Goal: Check status: Check status

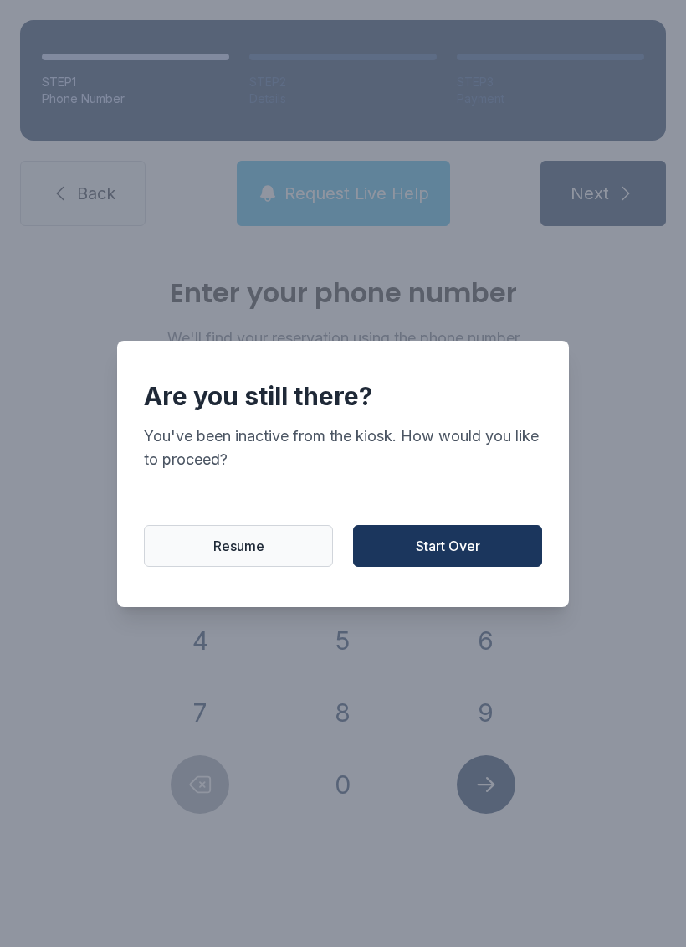
click at [276, 565] on button "Resume" at bounding box center [238, 546] width 189 height 42
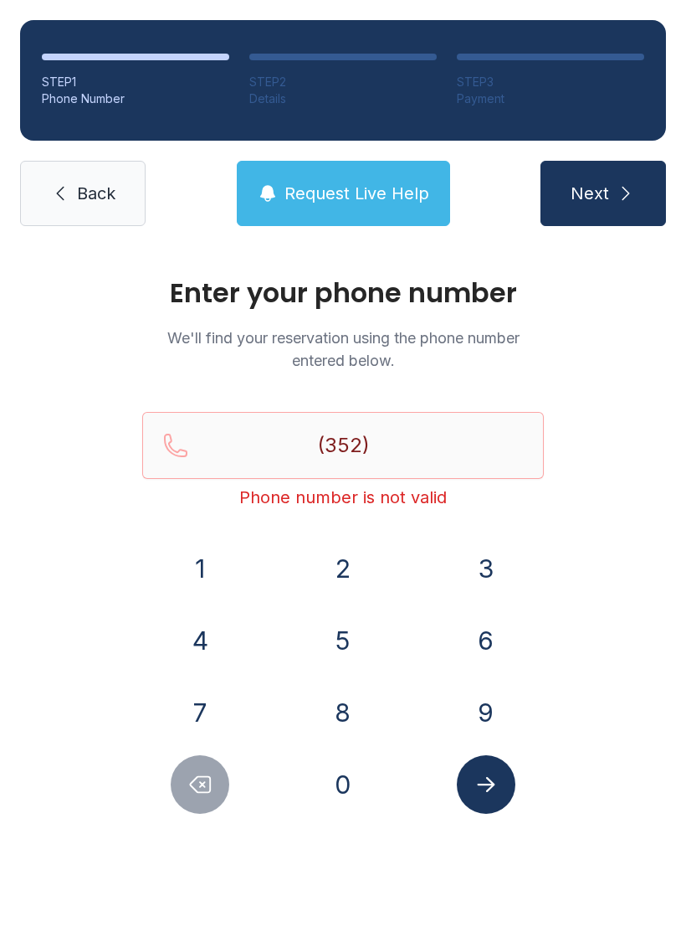
click at [212, 808] on button "Delete number" at bounding box center [200, 784] width 59 height 59
click at [220, 816] on div "Enter your phone number We'll find your reservation using the phone number ente…" at bounding box center [343, 563] width 686 height 634
click at [204, 772] on icon "Delete number" at bounding box center [199, 784] width 25 height 25
type input "(3"
click at [203, 772] on icon "Delete number" at bounding box center [199, 784] width 25 height 25
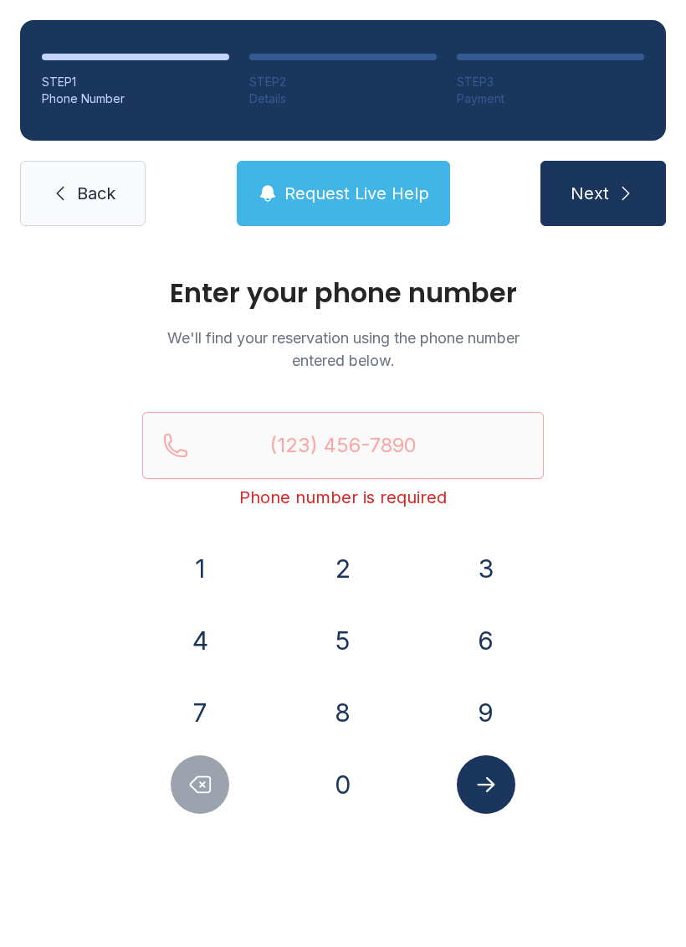
click at [483, 649] on button "6" at bounding box center [486, 640] width 59 height 59
click at [350, 797] on button "0" at bounding box center [343, 784] width 59 height 59
click at [479, 591] on button "3" at bounding box center [486, 568] width 59 height 59
click at [219, 718] on button "7" at bounding box center [200, 712] width 59 height 59
click at [354, 799] on button "0" at bounding box center [343, 784] width 59 height 59
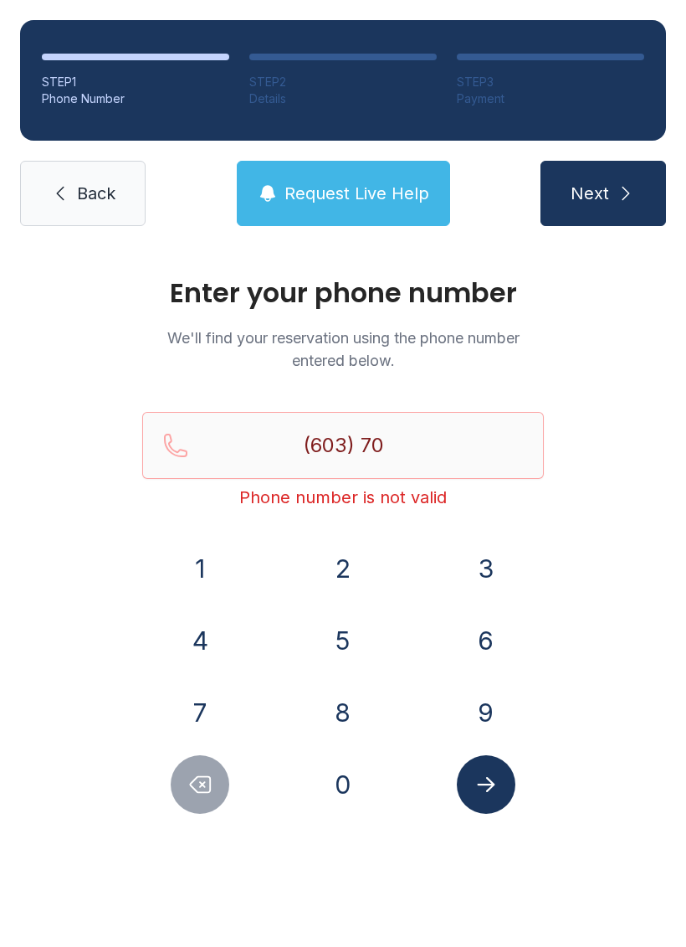
click at [215, 721] on button "7" at bounding box center [200, 712] width 59 height 59
click at [357, 797] on button "0" at bounding box center [343, 784] width 59 height 59
click at [489, 595] on button "3" at bounding box center [486, 568] width 59 height 59
click at [486, 576] on button "3" at bounding box center [486, 568] width 59 height 59
click at [227, 644] on button "4" at bounding box center [200, 640] width 59 height 59
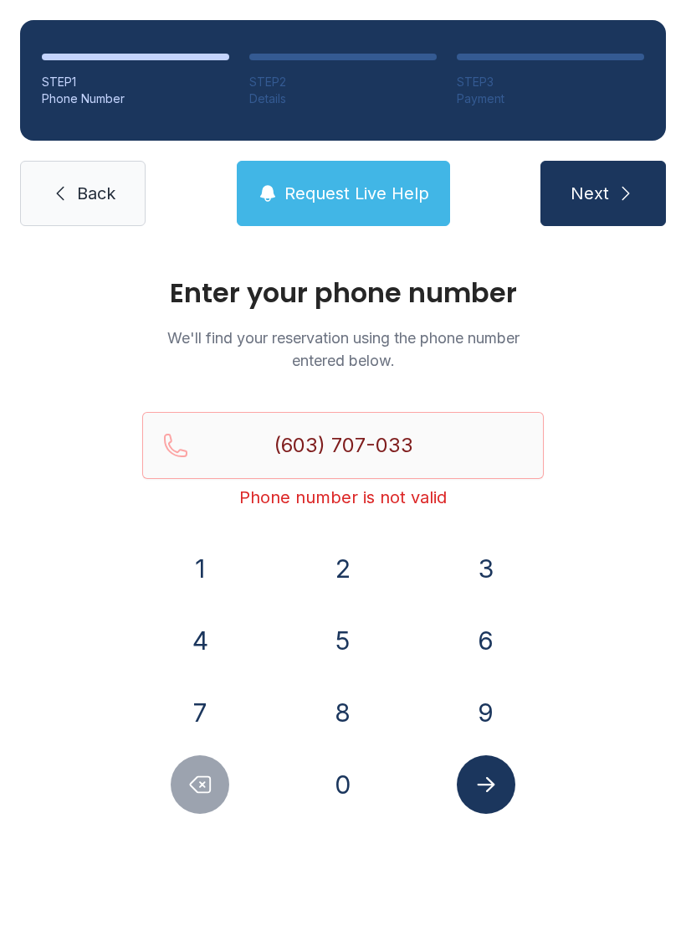
type input "[PHONE_NUMBER]"
click at [500, 785] on button "Submit lookup form" at bounding box center [486, 784] width 59 height 59
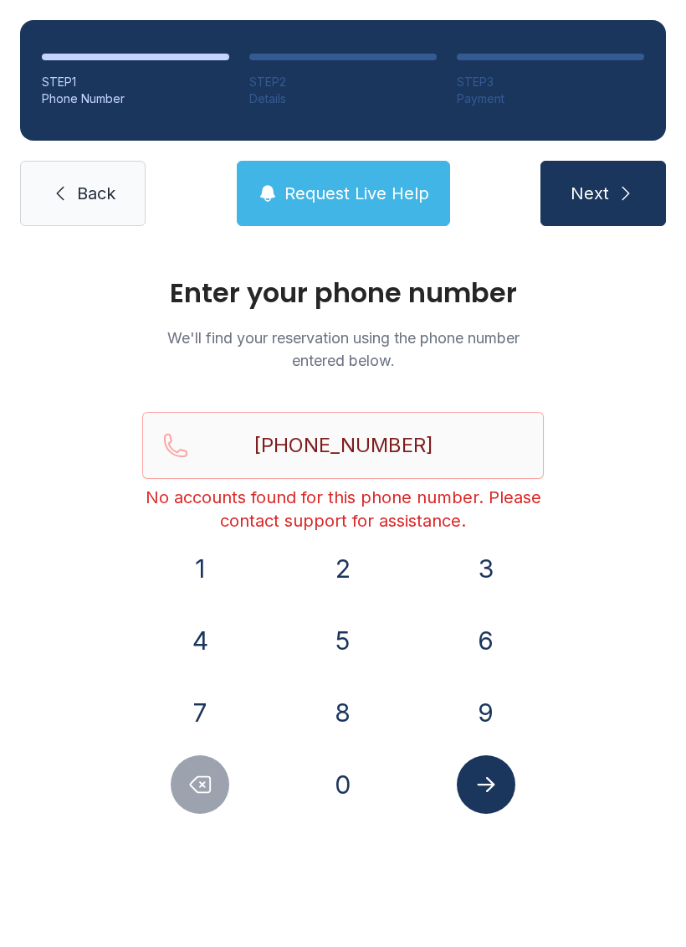
click at [287, 913] on main "Enter your phone number We'll find your reservation using the phone number ente…" at bounding box center [343, 596] width 686 height 700
click at [305, 875] on div "Enter your phone number We'll find your reservation using the phone number ente…" at bounding box center [343, 563] width 686 height 634
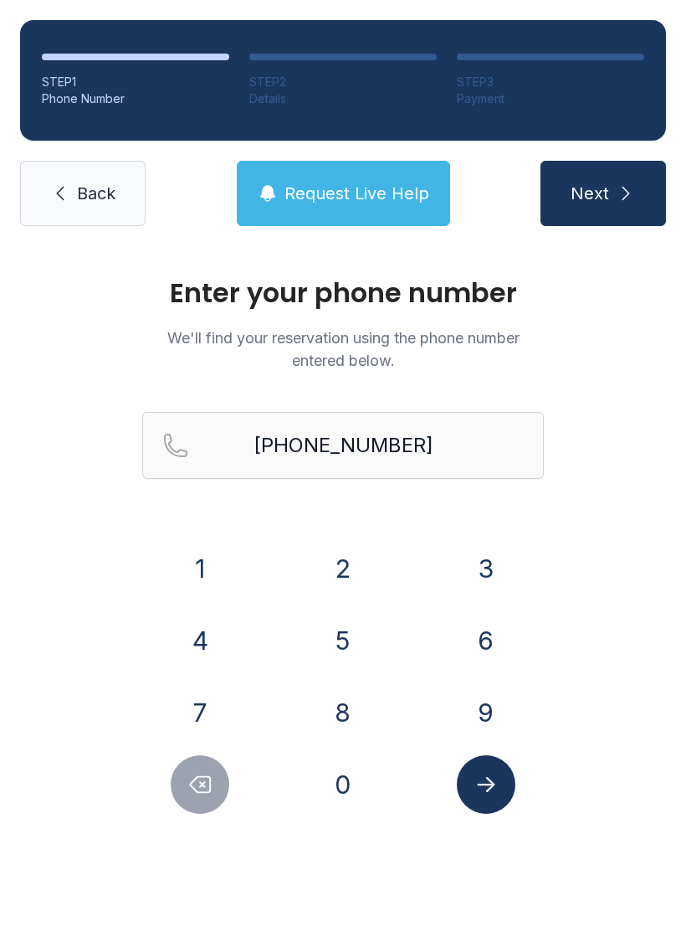
click at [334, 880] on main "Enter your phone number We'll find your reservation using the phone number ente…" at bounding box center [343, 596] width 686 height 700
click at [334, 880] on div "Enter your phone number We'll find your reservation using the phone number ente…" at bounding box center [343, 563] width 686 height 634
click at [310, 175] on button "Request Live Help" at bounding box center [343, 193] width 213 height 65
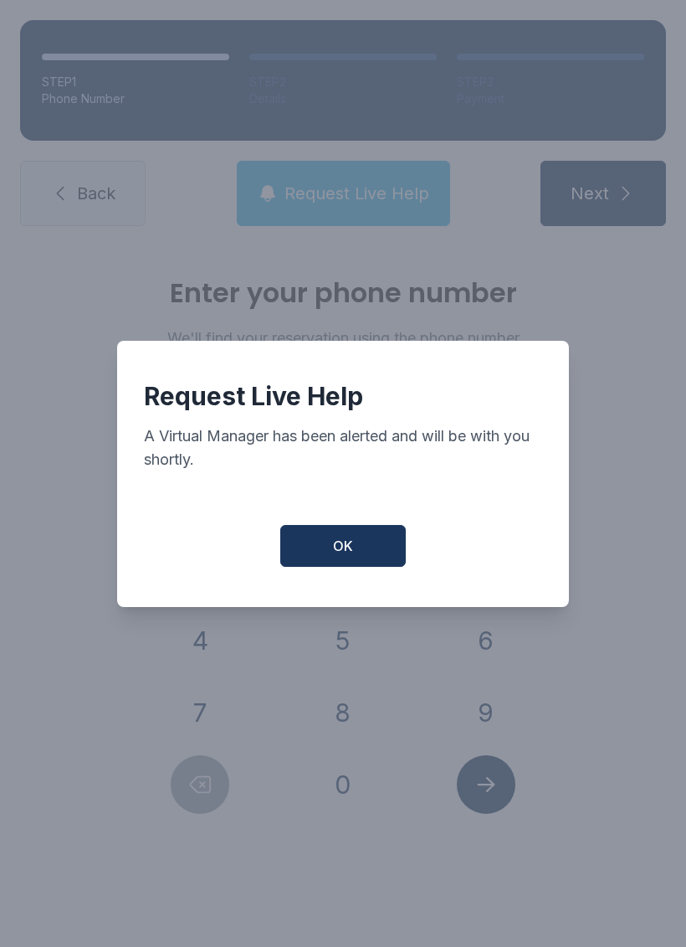
click at [354, 550] on button "OK" at bounding box center [343, 546] width 126 height 42
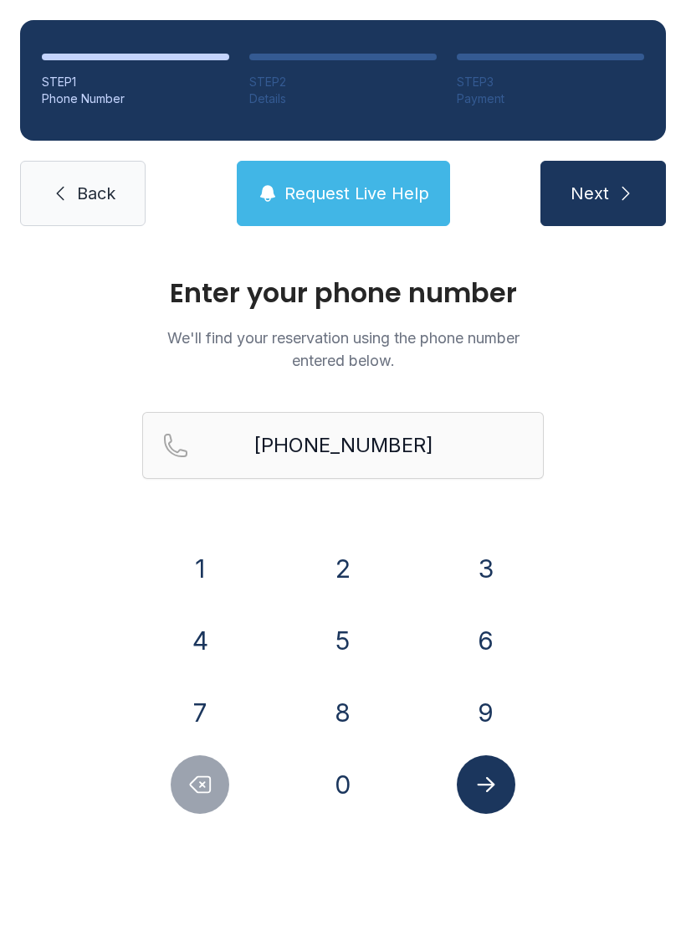
click at [354, 549] on button "OK" at bounding box center [344, 541] width 120 height 40
click at [500, 808] on button "Submit lookup form" at bounding box center [486, 784] width 59 height 59
